Goal: Use online tool/utility: Utilize a website feature to perform a specific function

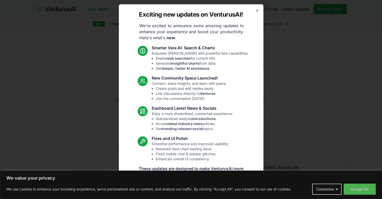
click at [255, 11] on icon "button" at bounding box center [257, 10] width 4 height 4
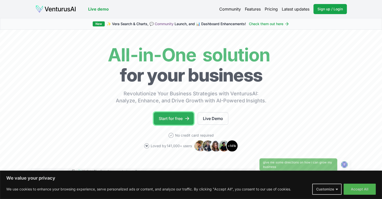
click at [184, 115] on link "Start for free" at bounding box center [174, 118] width 40 height 13
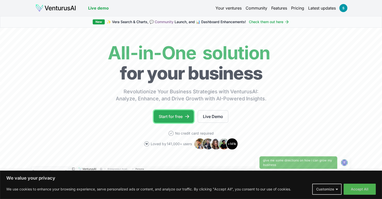
click at [186, 111] on link "Start for free" at bounding box center [174, 116] width 40 height 13
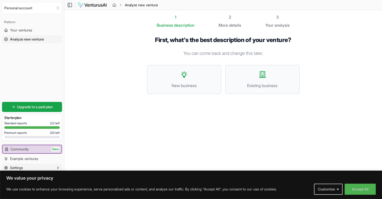
click at [58, 166] on icon "button" at bounding box center [58, 168] width 4 height 4
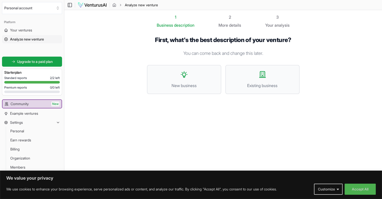
click at [66, 129] on section "1 Business description 2 More details 3 Your analysis First, what's the best de…" at bounding box center [223, 92] width 318 height 164
click at [101, 61] on section "1 Business description 2 More details 3 Your analysis First, what's the best de…" at bounding box center [223, 92] width 318 height 164
click at [192, 79] on button "New business" at bounding box center [184, 79] width 74 height 29
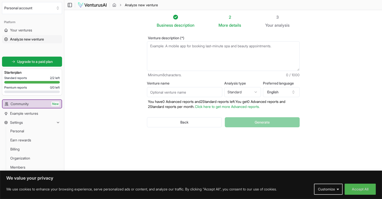
click at [193, 59] on textarea "Venture description (*)" at bounding box center [223, 56] width 153 height 30
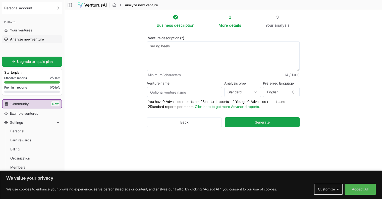
click at [156, 45] on textarea "selling heels" at bounding box center [223, 56] width 153 height 30
drag, startPoint x: 156, startPoint y: 45, endPoint x: 152, endPoint y: 47, distance: 3.8
click at [152, 47] on textarea "selling heels" at bounding box center [223, 56] width 153 height 30
click at [181, 46] on textarea "selling heels" at bounding box center [223, 56] width 153 height 30
type textarea "selling heels in agadir"
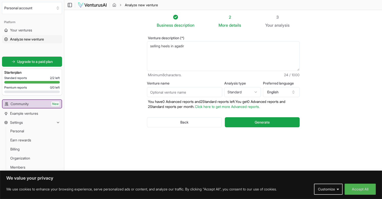
click at [176, 93] on input "Venture name" at bounding box center [184, 92] width 75 height 10
type input "LYSARA"
click at [235, 95] on html "We value your privacy We use cookies to enhance your browsing experience, serve…" at bounding box center [191, 99] width 382 height 199
click at [282, 89] on button "English" at bounding box center [281, 92] width 37 height 10
click at [312, 79] on section "Business description 2 More details 3 Your analysis Venture description (*) sel…" at bounding box center [223, 92] width 318 height 164
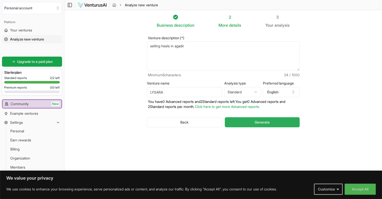
click at [255, 124] on span "Generate" at bounding box center [262, 122] width 15 height 5
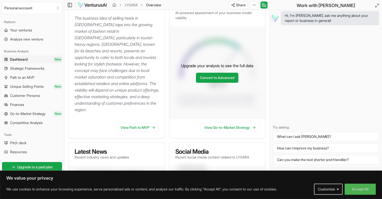
scroll to position [91, 0]
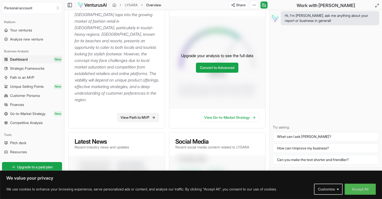
click at [145, 113] on link "View Path to MVP" at bounding box center [137, 117] width 41 height 9
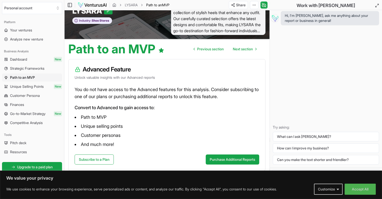
scroll to position [19, 0]
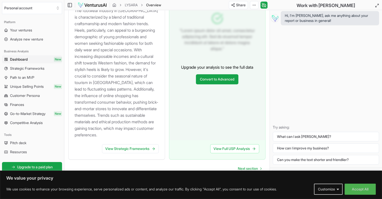
scroll to position [543, 0]
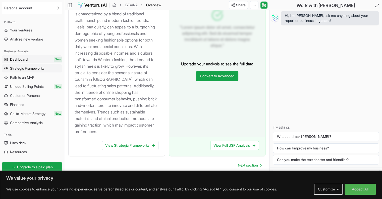
click at [17, 70] on span "Strategic Frameworks" at bounding box center [27, 68] width 34 height 5
